Goal: Task Accomplishment & Management: Use online tool/utility

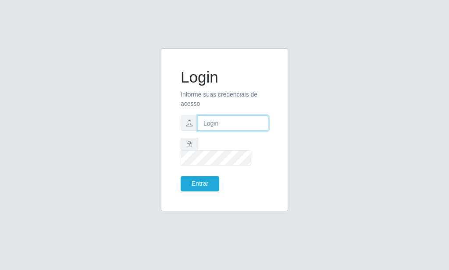
click at [216, 128] on input "text" at bounding box center [233, 122] width 71 height 15
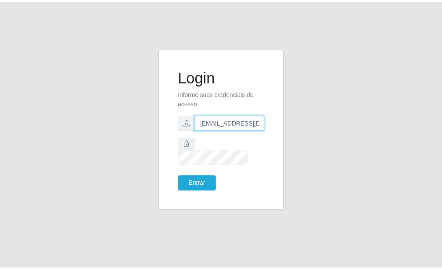
scroll to position [0, 1]
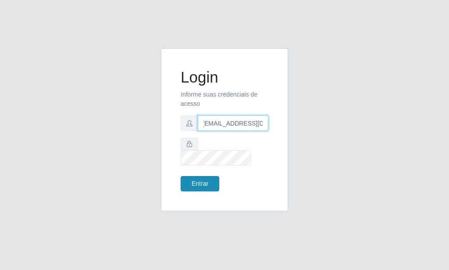
type input "[EMAIL_ADDRESS][DOMAIN_NAME]"
click at [212, 176] on button "Entrar" at bounding box center [200, 183] width 39 height 15
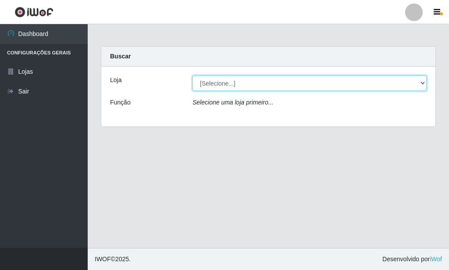
click at [193, 75] on select "[Selecione...] Rede Potiguar 6 - Extremoz" at bounding box center [310, 82] width 234 height 15
select select "80"
click option "Rede Potiguar 6 - Extremoz" at bounding box center [0, 0] width 0 height 0
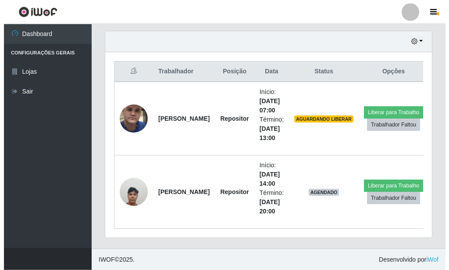
scroll to position [303, 0]
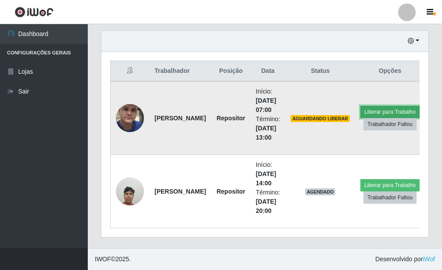
click at [377, 112] on button "Liberar para Trabalho" at bounding box center [389, 112] width 59 height 12
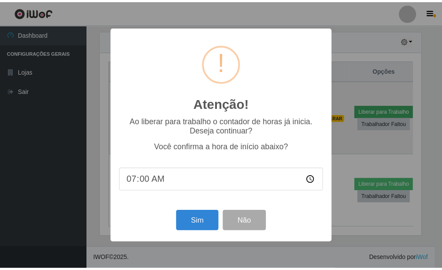
scroll to position [438693, 438548]
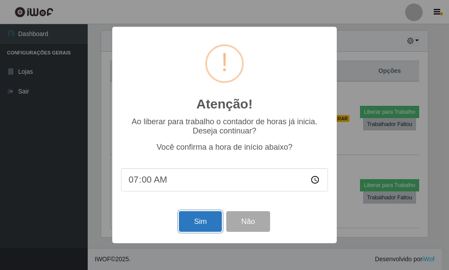
click at [210, 223] on button "Sim" at bounding box center [200, 221] width 43 height 21
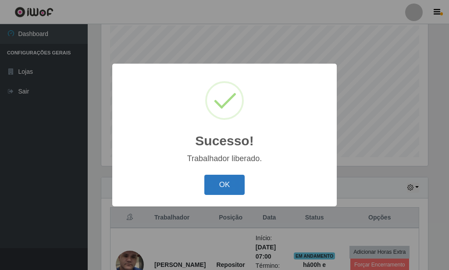
click at [227, 186] on button "OK" at bounding box center [225, 185] width 41 height 21
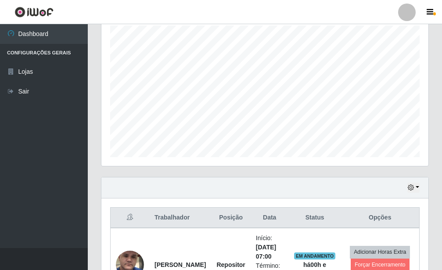
scroll to position [291, 0]
